Goal: Check status

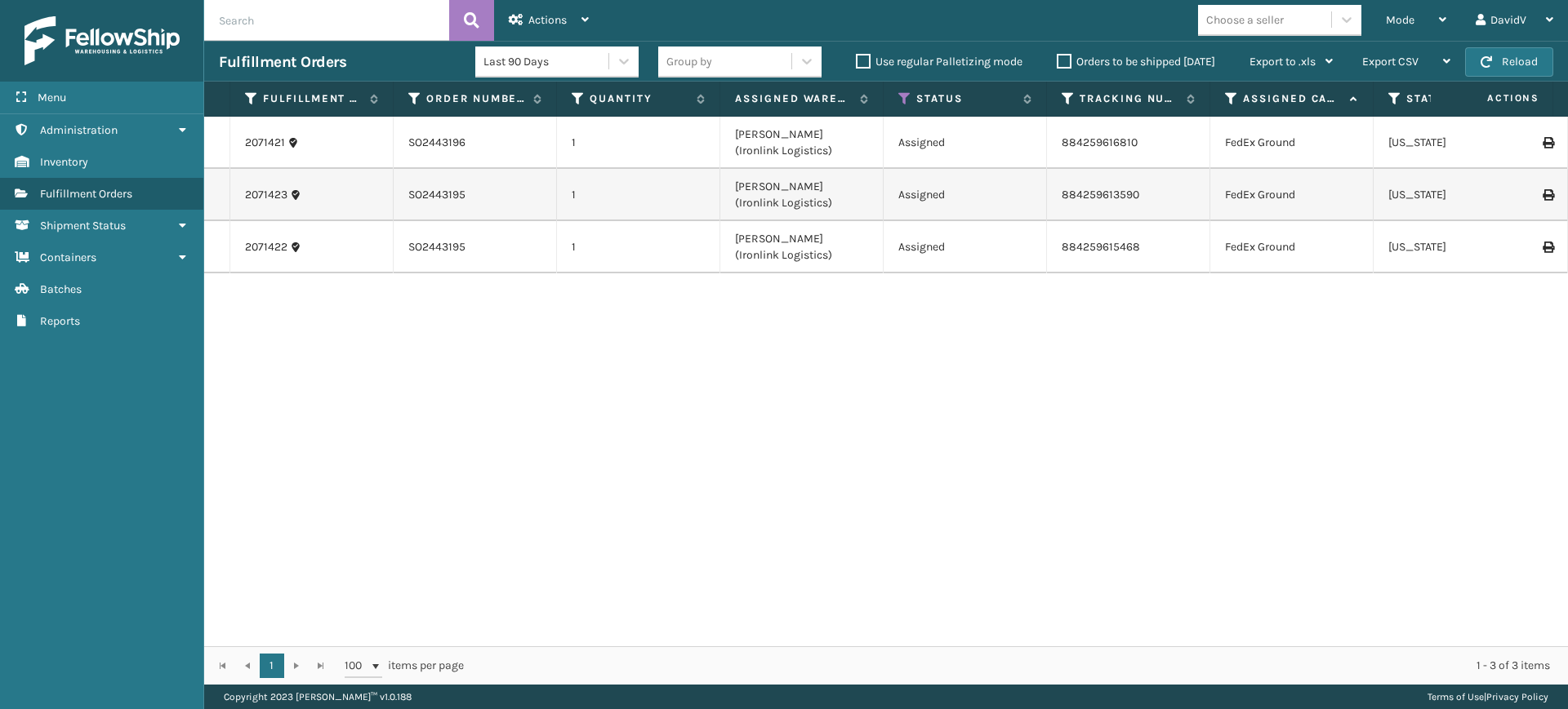
click at [1054, 58] on div "Orders to be shipped [DATE]" at bounding box center [1138, 62] width 193 height 19
click at [1065, 63] on label "Orders to be shipped [DATE]" at bounding box center [1136, 61] width 159 height 14
click at [1057, 63] on input "Orders to be shipped [DATE]" at bounding box center [1057, 57] width 1 height 11
click at [1065, 63] on label "Orders to be shipped [DATE]" at bounding box center [1136, 61] width 159 height 14
click at [1057, 63] on input "Orders to be shipped [DATE]" at bounding box center [1057, 57] width 1 height 11
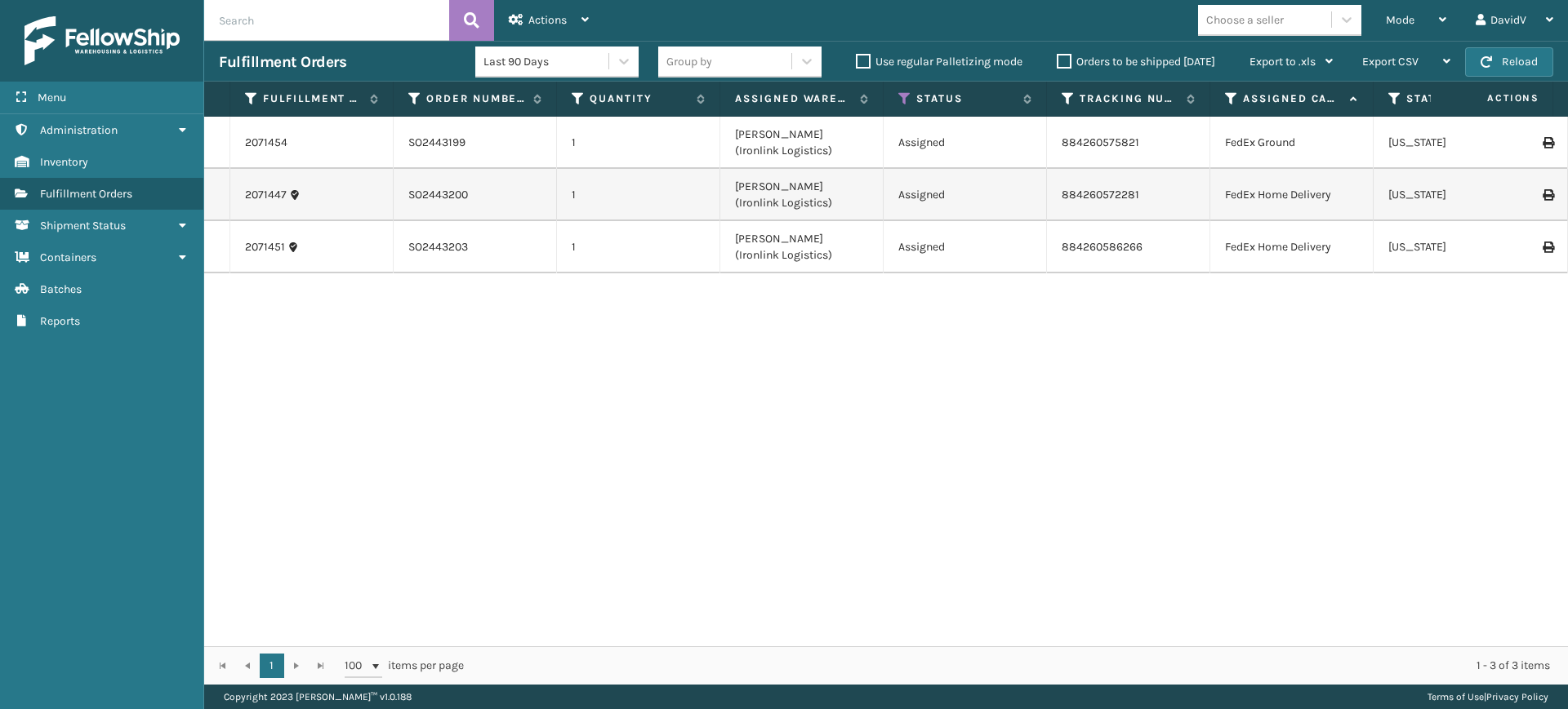
click at [1070, 66] on label "Orders to be shipped [DATE]" at bounding box center [1136, 61] width 159 height 14
click at [1057, 63] on input "Orders to be shipped [DATE]" at bounding box center [1057, 57] width 1 height 11
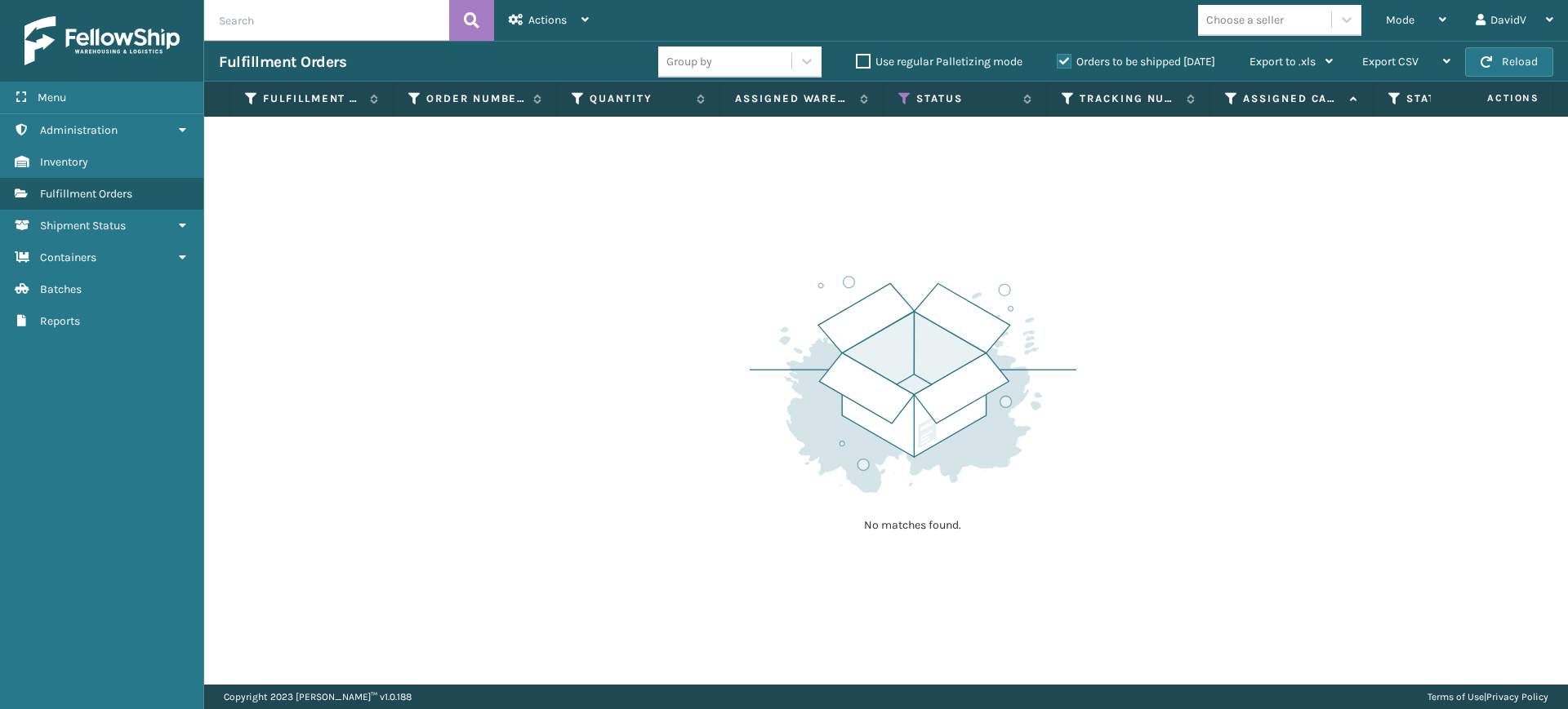
click at [1070, 66] on label "Orders to be shipped [DATE]" at bounding box center [1136, 61] width 159 height 14
click at [1057, 63] on input "Orders to be shipped [DATE]" at bounding box center [1057, 57] width 1 height 11
click at [1070, 66] on label "Orders to be shipped [DATE]" at bounding box center [1136, 61] width 159 height 14
click at [1057, 63] on input "Orders to be shipped [DATE]" at bounding box center [1057, 57] width 1 height 11
click at [1070, 66] on label "Orders to be shipped [DATE]" at bounding box center [1136, 61] width 159 height 14
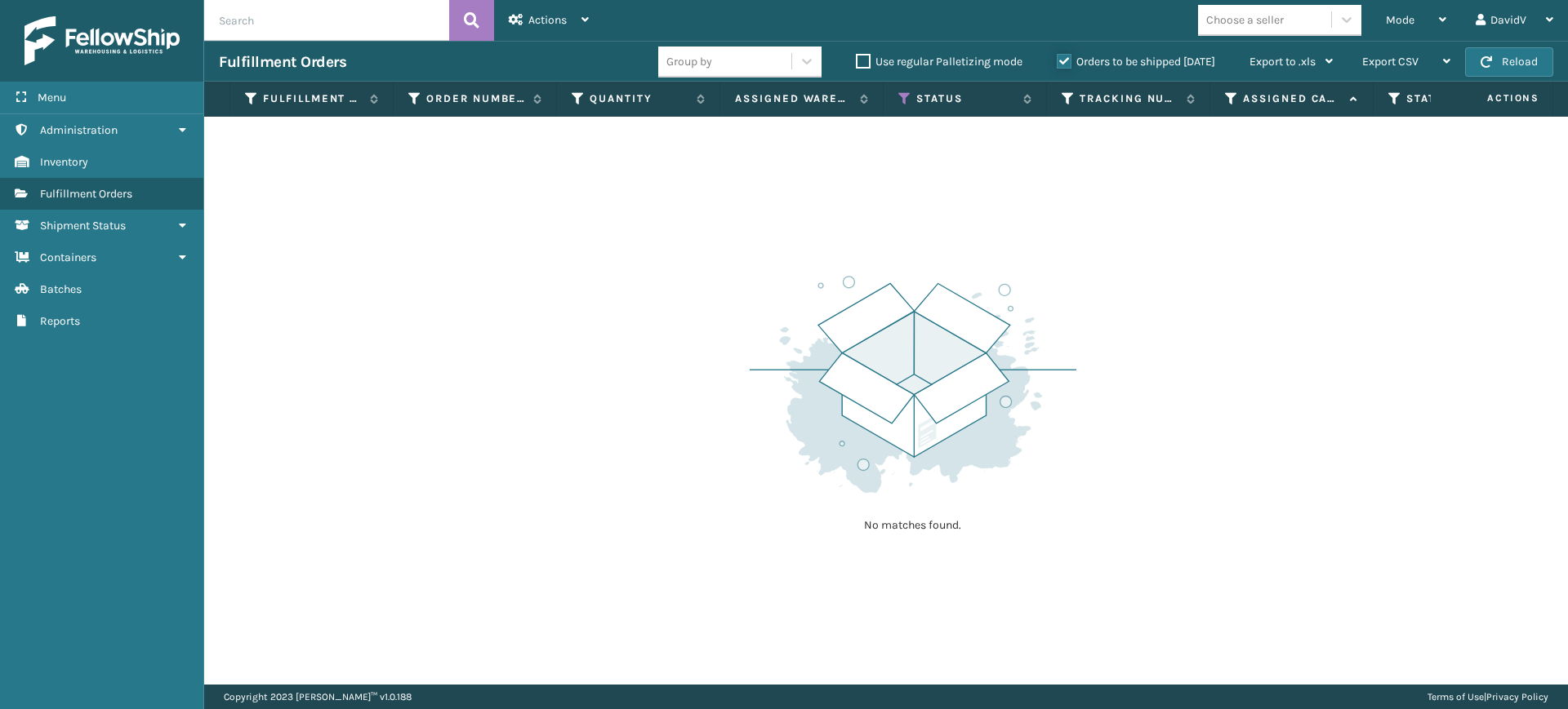
click at [1057, 63] on input "Orders to be shipped [DATE]" at bounding box center [1057, 57] width 1 height 11
click at [1060, 63] on label "Orders to be shipped [DATE]" at bounding box center [1136, 61] width 159 height 14
click at [1057, 63] on input "Orders to be shipped [DATE]" at bounding box center [1057, 57] width 1 height 11
click at [1060, 63] on label "Orders to be shipped [DATE]" at bounding box center [1136, 61] width 159 height 14
click at [1057, 63] on input "Orders to be shipped [DATE]" at bounding box center [1057, 57] width 1 height 11
